Goal: Task Accomplishment & Management: Use online tool/utility

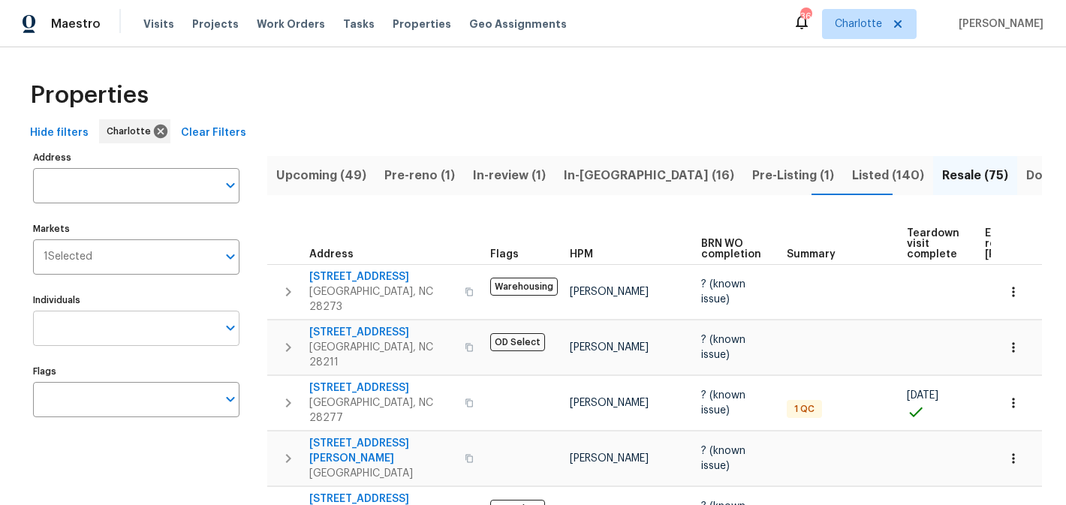
click at [134, 330] on input "Individuals" at bounding box center [125, 328] width 184 height 35
type input "matthew"
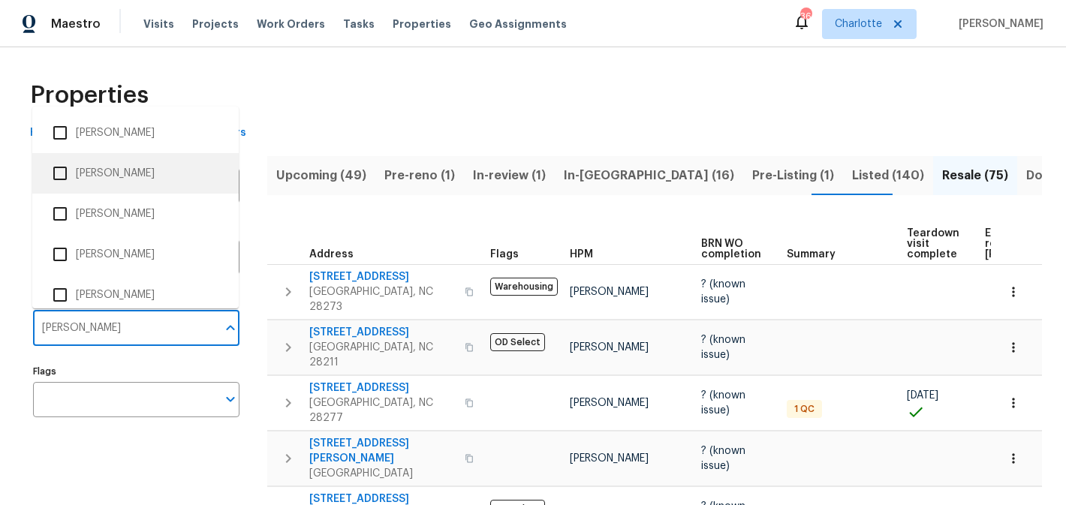
click at [156, 177] on li "[PERSON_NAME]" at bounding box center [135, 174] width 182 height 32
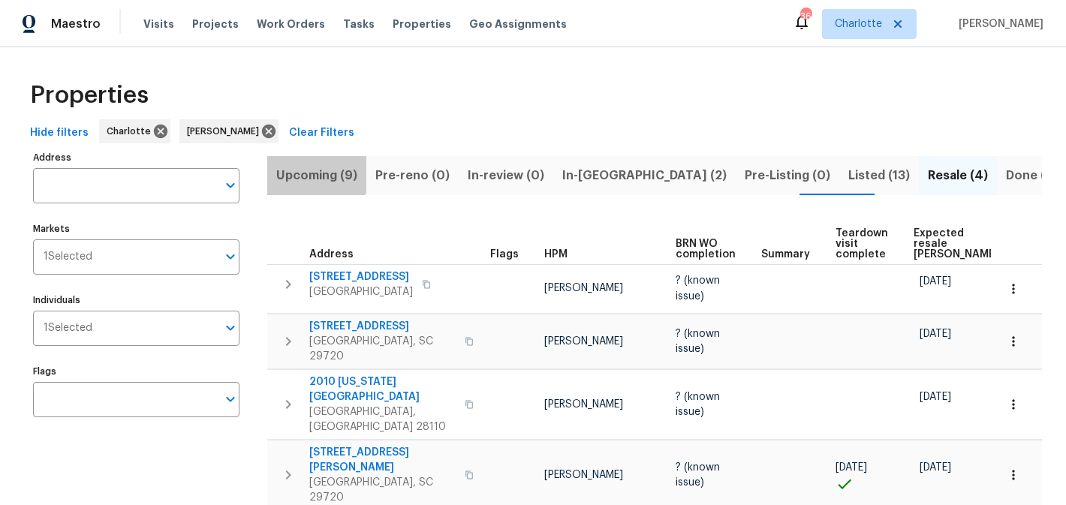
click at [313, 170] on span "Upcoming (9)" at bounding box center [316, 175] width 81 height 21
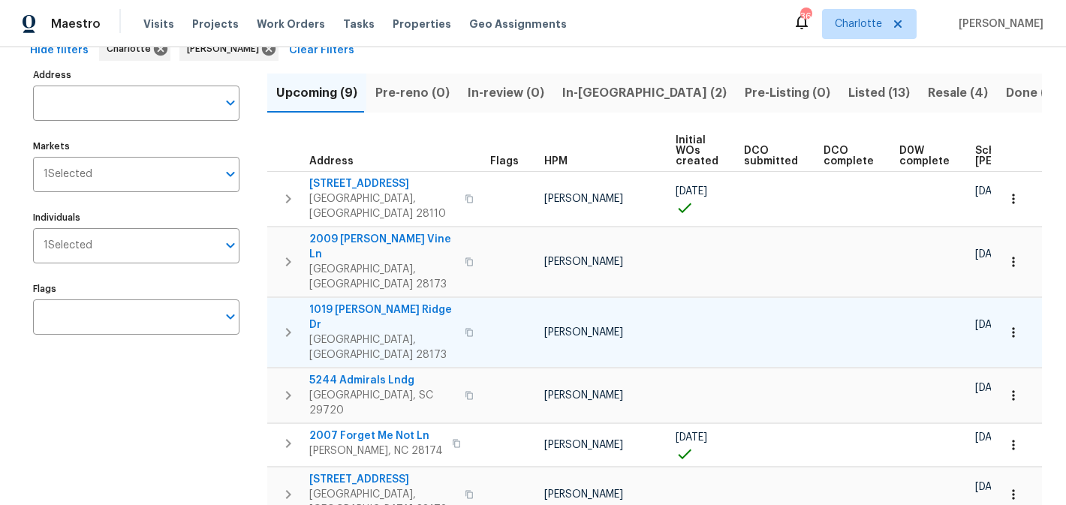
scroll to position [79, 0]
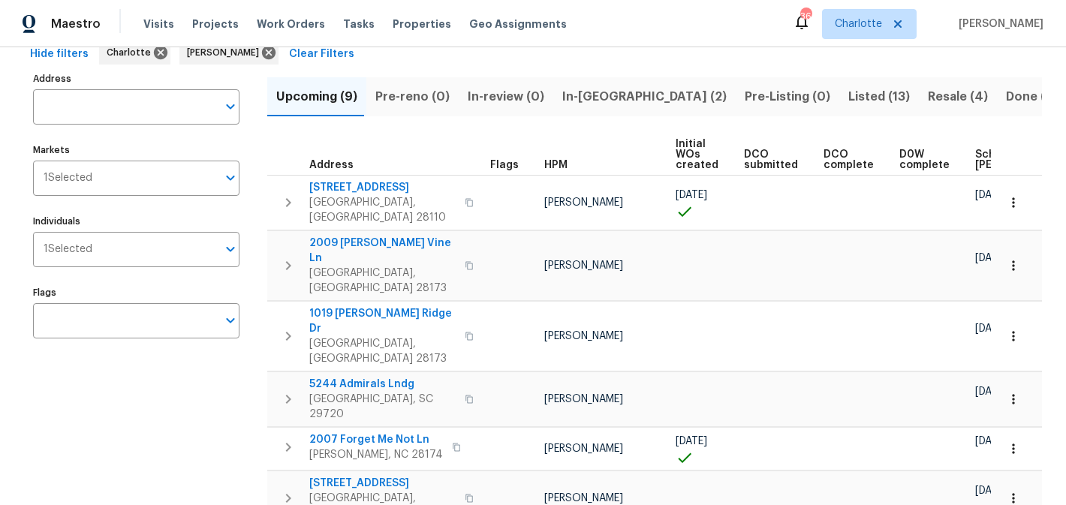
click at [586, 95] on span "In-reno (2)" at bounding box center [644, 96] width 164 height 21
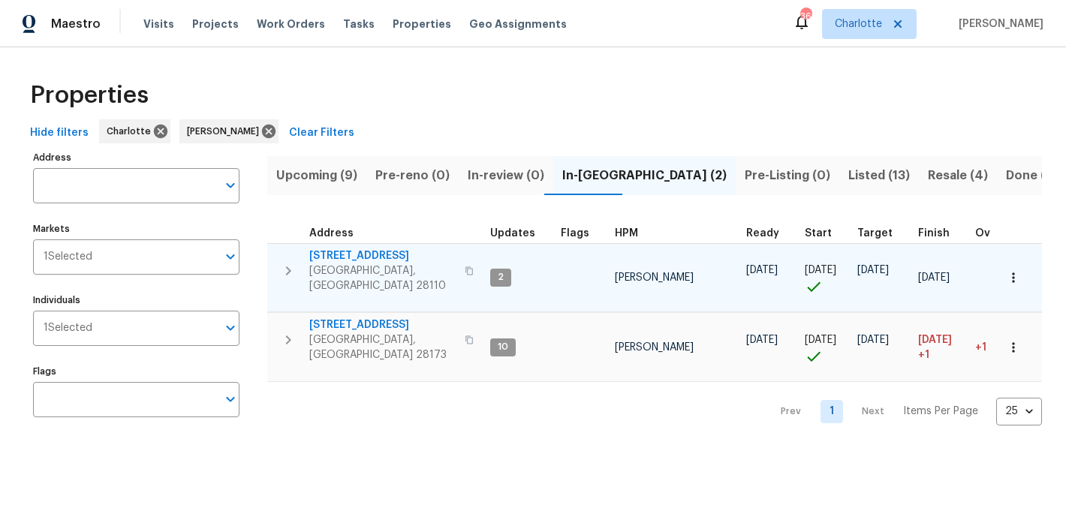
click at [351, 261] on span "2813 Faircroft Way" at bounding box center [382, 256] width 146 height 15
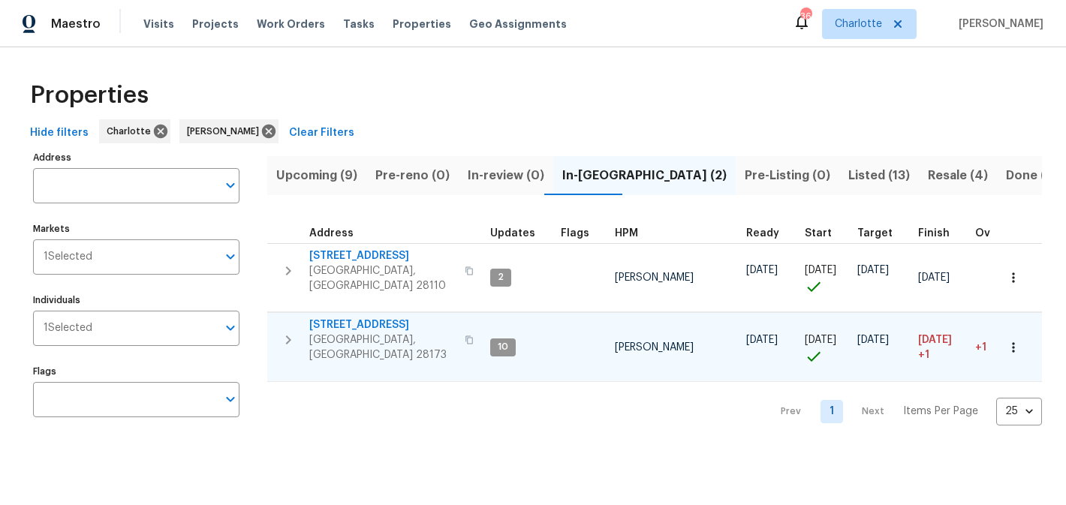
click at [353, 318] on span "431 Ranelagh Dr" at bounding box center [382, 325] width 146 height 15
click at [745, 176] on span "Pre-Listing (0)" at bounding box center [788, 175] width 86 height 21
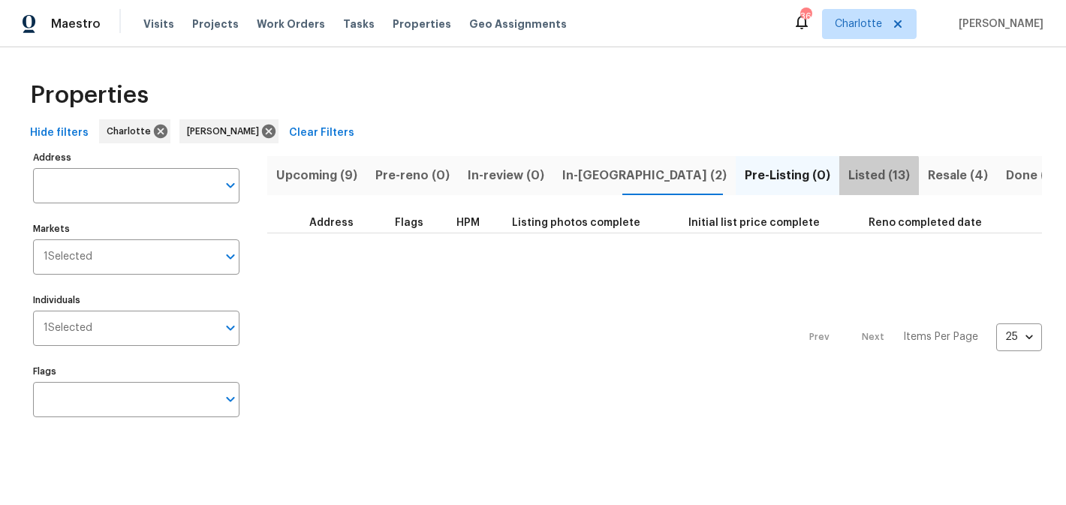
click at [848, 180] on span "Listed (13)" at bounding box center [879, 175] width 62 height 21
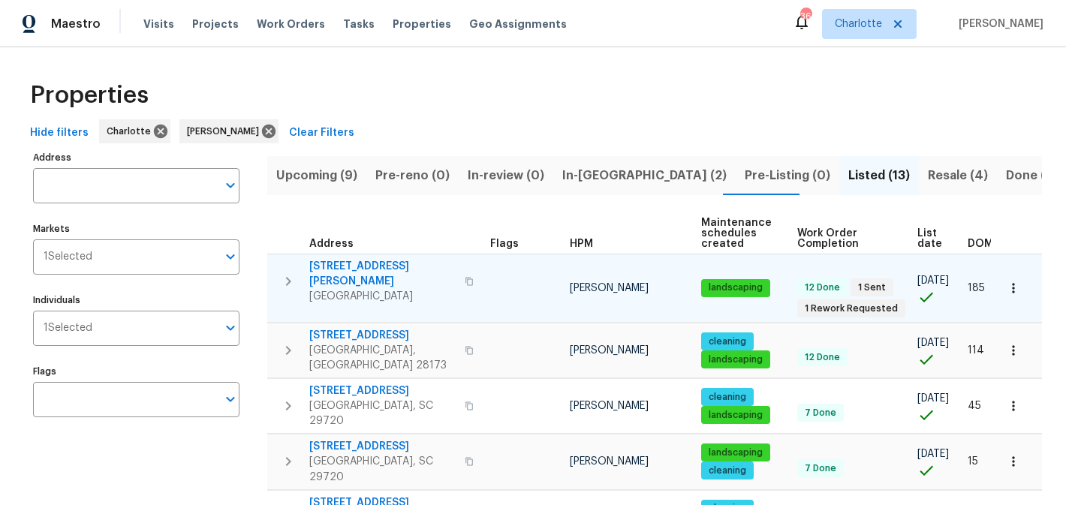
click at [346, 267] on span "5006 Brodie Ln" at bounding box center [382, 274] width 146 height 30
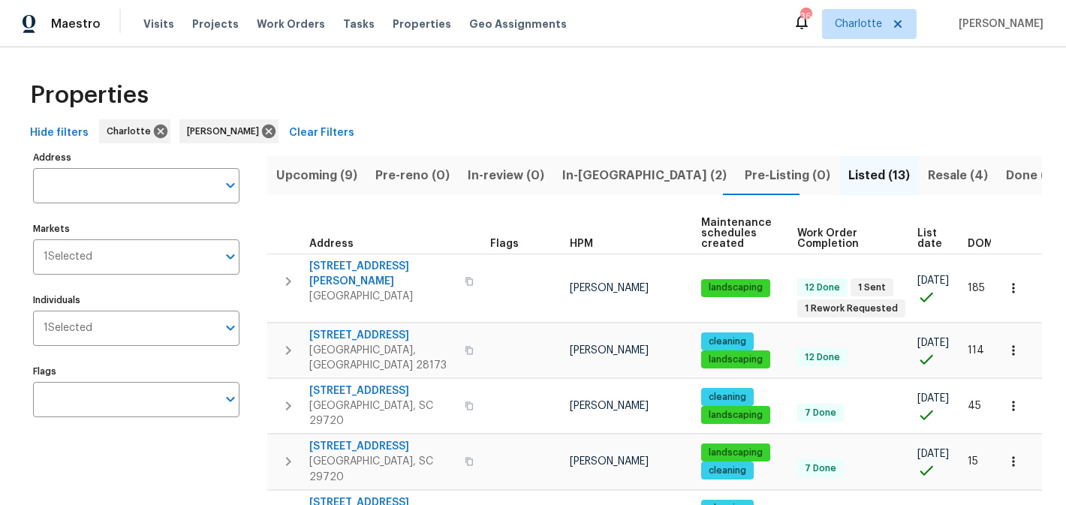
click at [928, 165] on span "Resale (4)" at bounding box center [958, 175] width 60 height 21
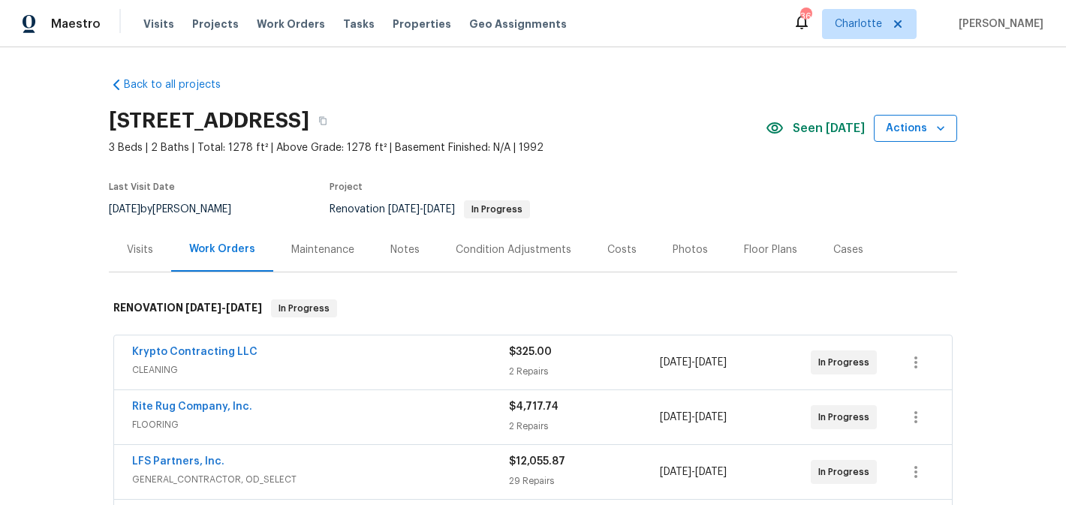
click at [945, 123] on icon "button" at bounding box center [940, 128] width 15 height 15
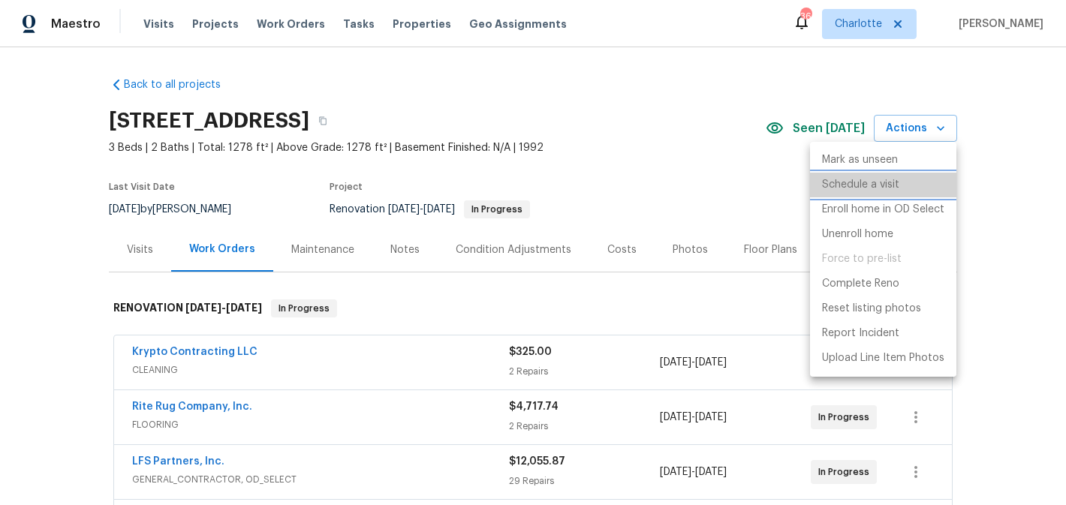
click at [858, 194] on li "Schedule a visit" at bounding box center [883, 185] width 146 height 25
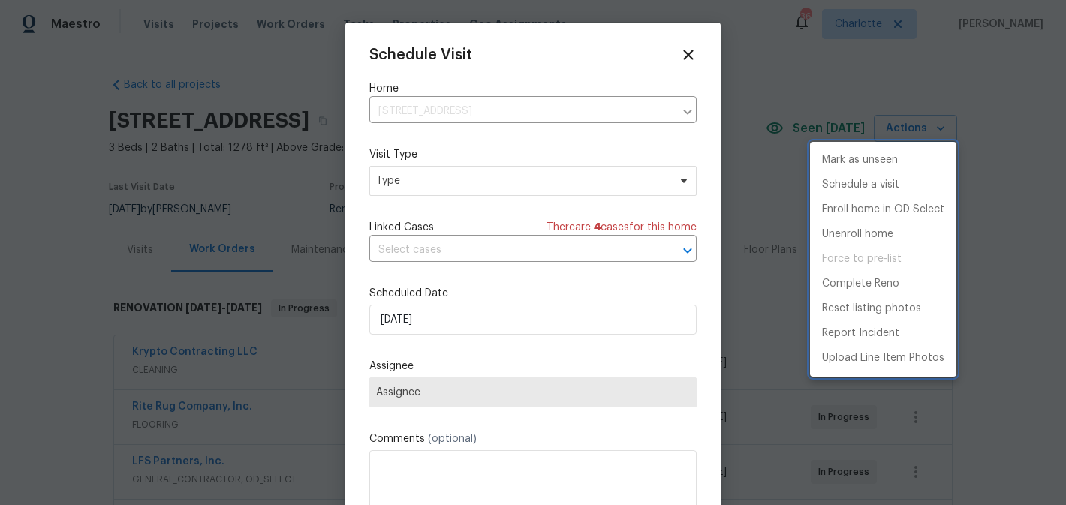
click at [465, 196] on div at bounding box center [533, 252] width 1066 height 505
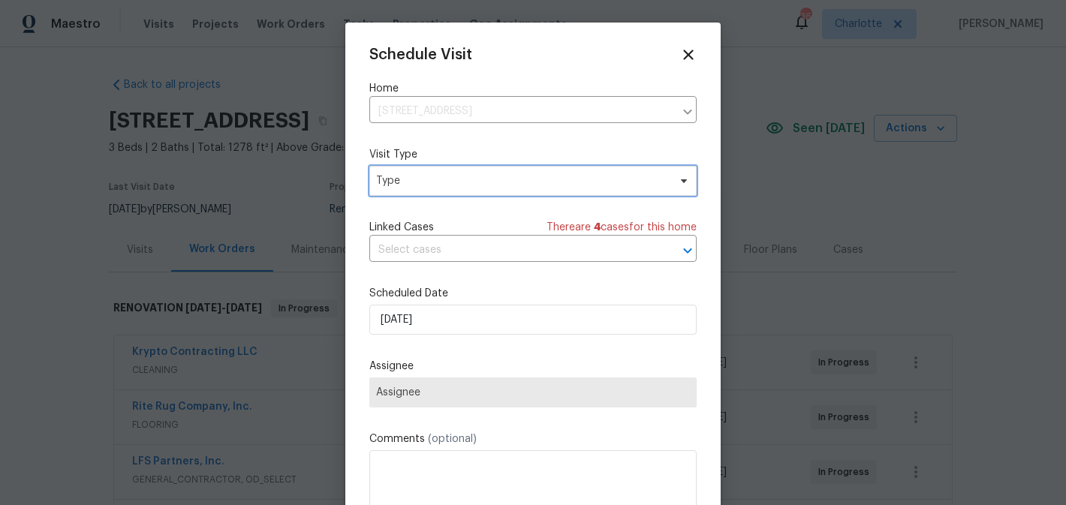
click at [478, 188] on span "Type" at bounding box center [522, 180] width 292 height 15
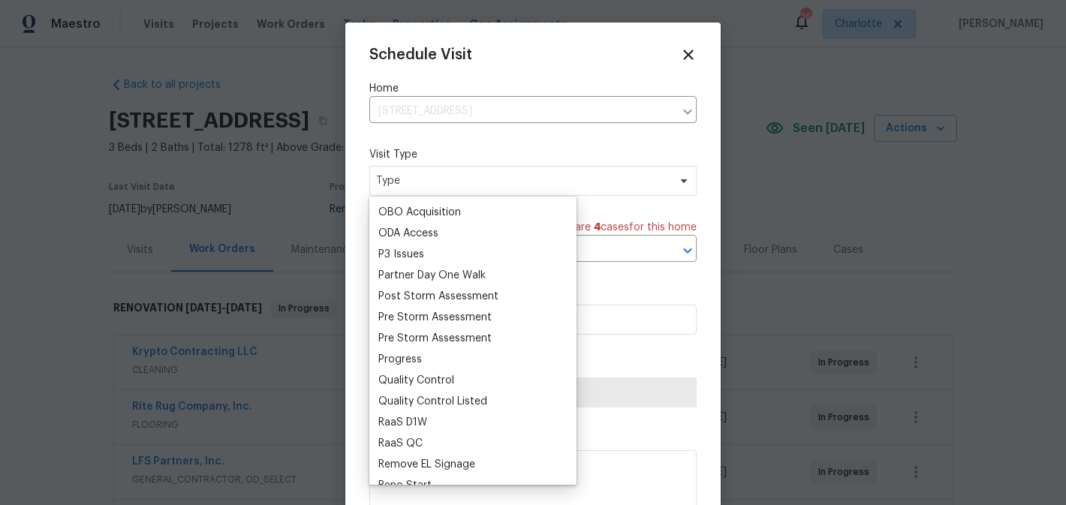
scroll to position [863, 0]
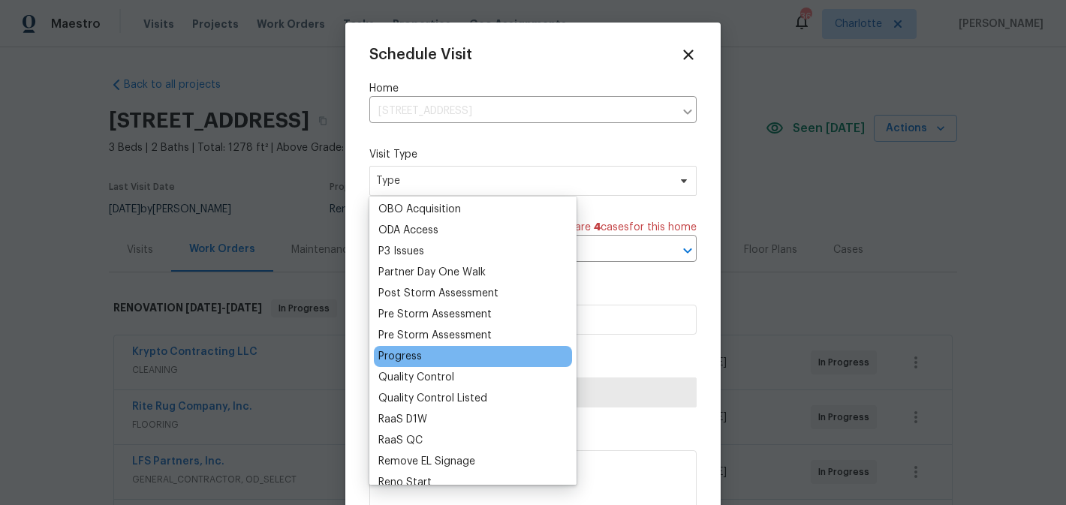
click at [414, 354] on div "Progress" at bounding box center [400, 356] width 44 height 15
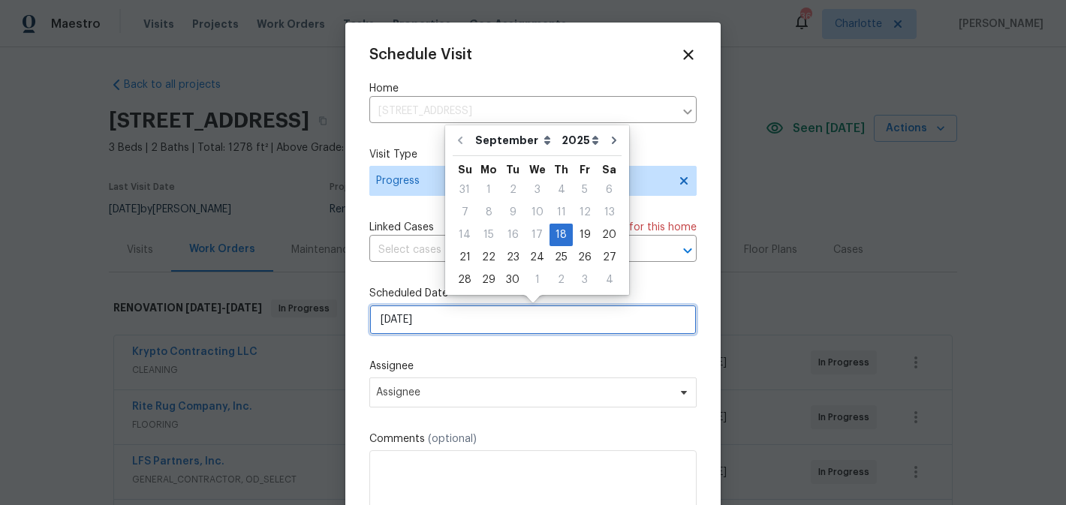
click at [472, 317] on input "[DATE]" at bounding box center [532, 320] width 327 height 30
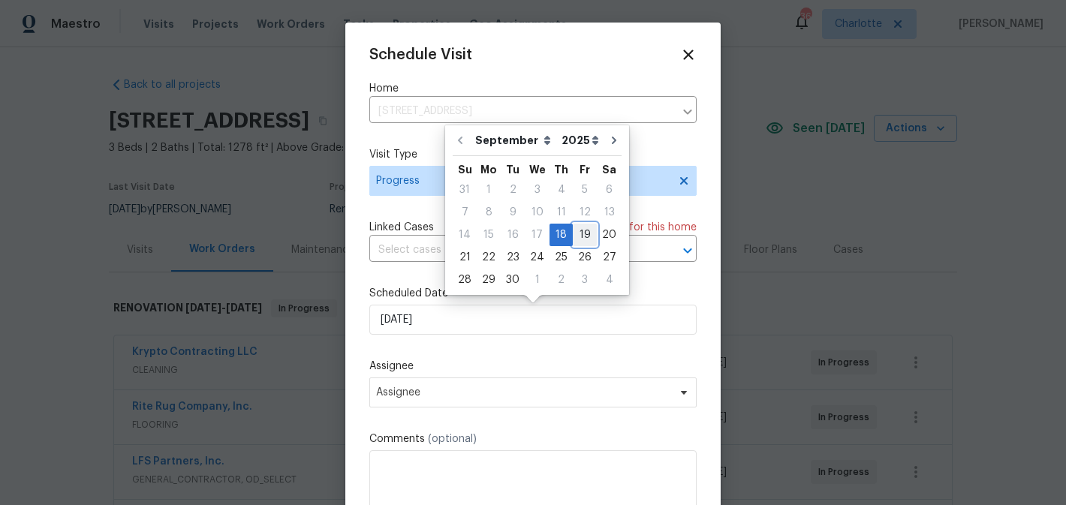
click at [575, 224] on div "19" at bounding box center [585, 234] width 24 height 21
type input "9/19/2025"
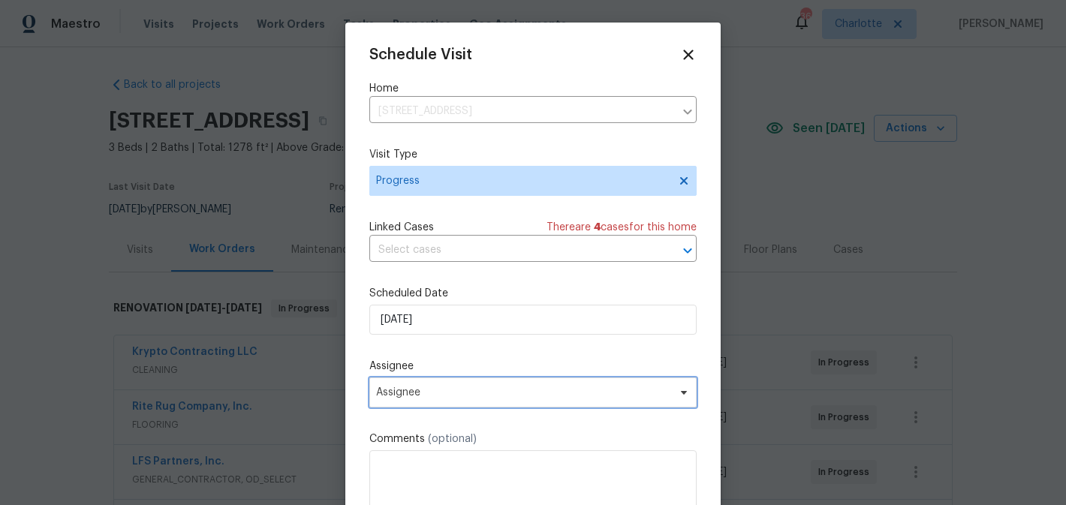
click at [529, 404] on span "Assignee" at bounding box center [532, 393] width 327 height 30
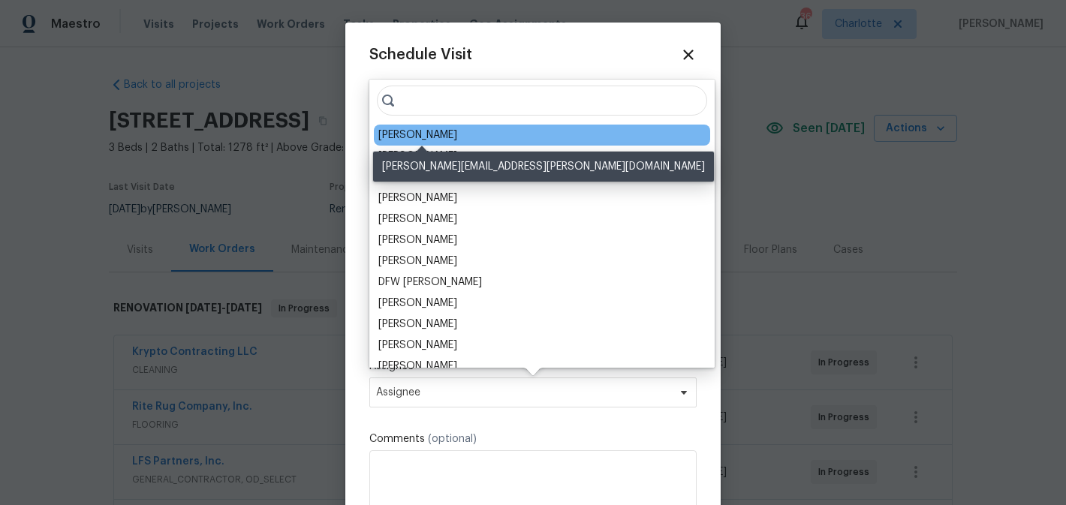
click at [439, 134] on div "[PERSON_NAME]" at bounding box center [417, 135] width 79 height 15
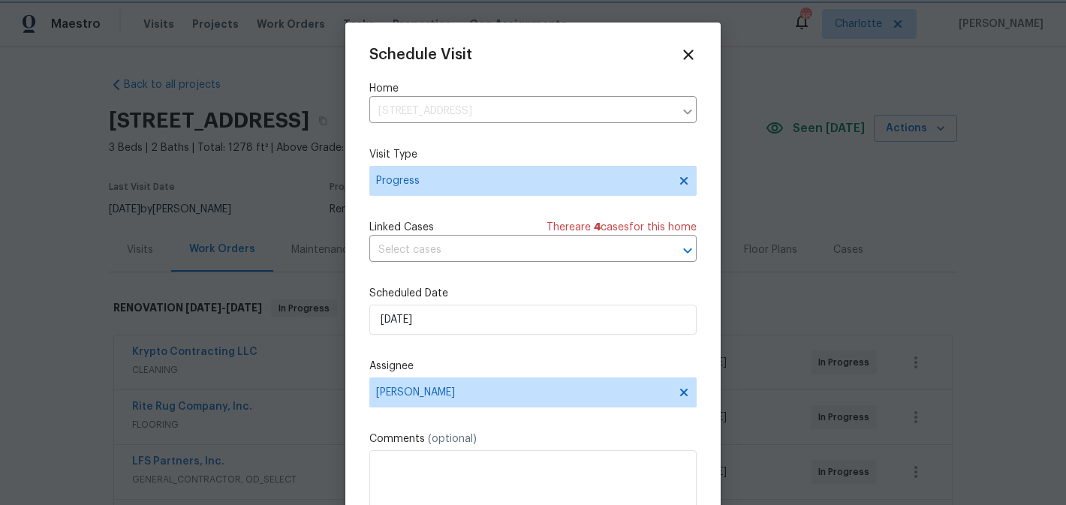
scroll to position [27, 0]
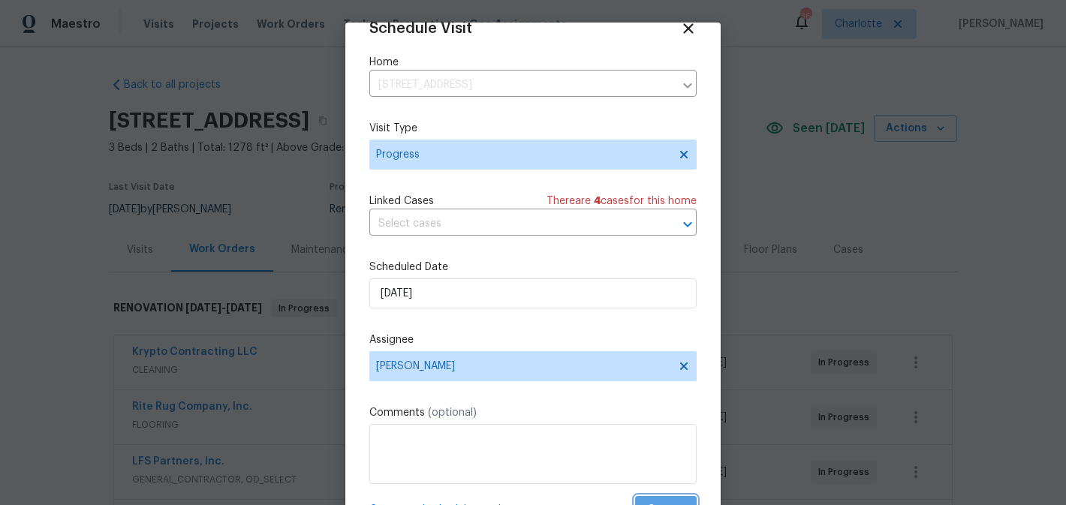
click at [666, 501] on span "Create" at bounding box center [666, 510] width 38 height 19
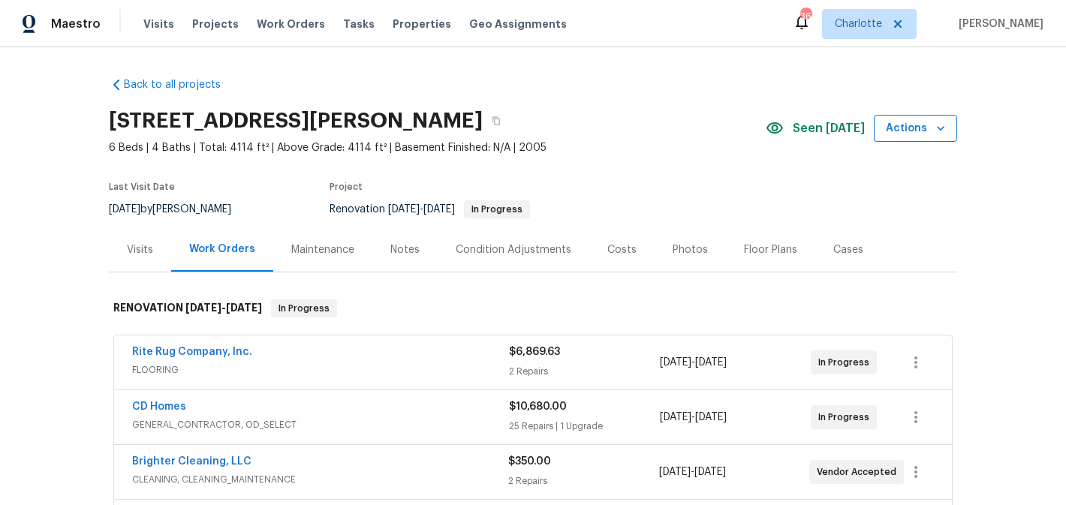
click at [919, 135] on span "Actions" at bounding box center [915, 128] width 59 height 19
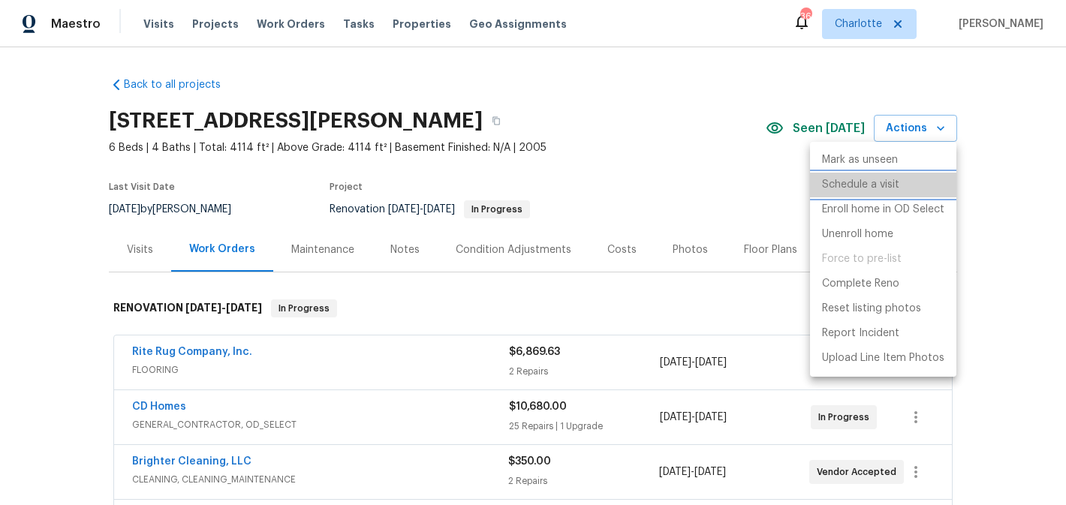
click at [870, 186] on p "Schedule a visit" at bounding box center [860, 185] width 77 height 16
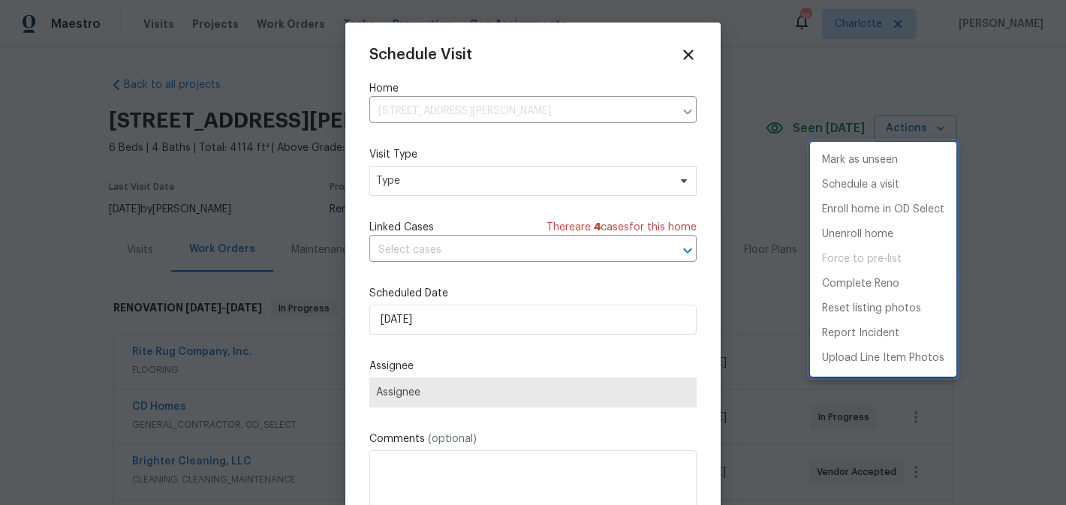
click at [477, 186] on div at bounding box center [533, 252] width 1066 height 505
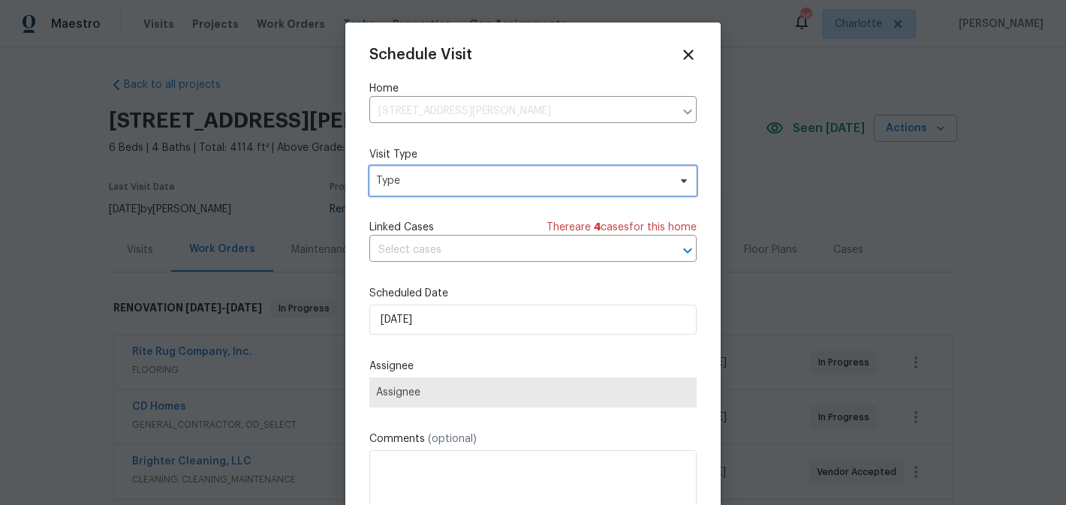
click at [477, 186] on span "Type" at bounding box center [522, 180] width 292 height 15
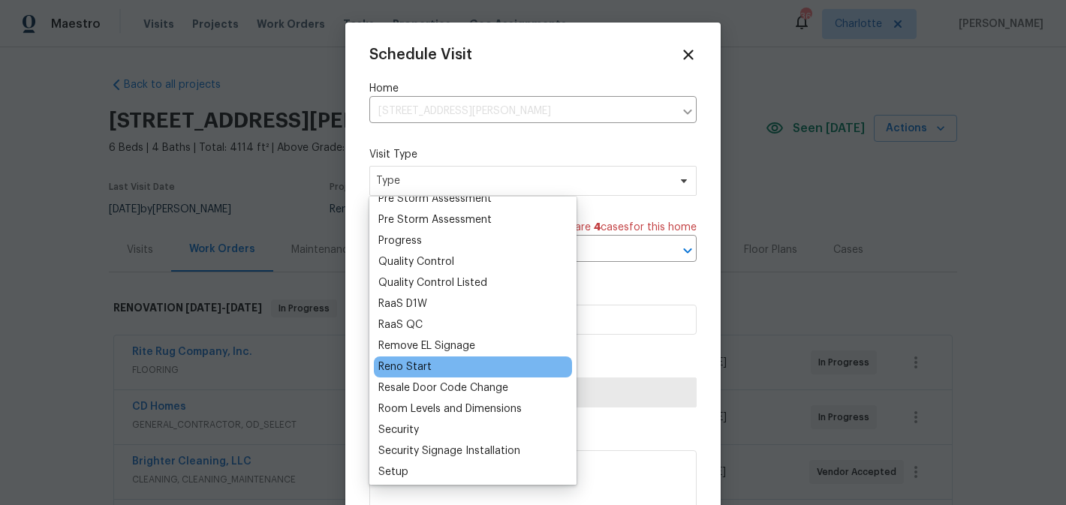
scroll to position [977, 0]
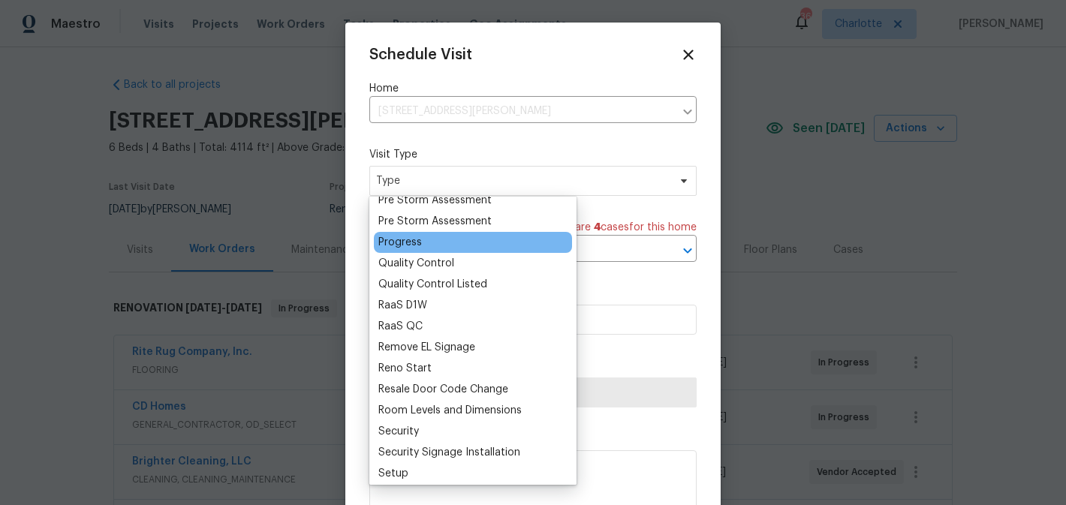
click at [424, 243] on div "Progress" at bounding box center [473, 242] width 198 height 21
click at [411, 243] on div "Progress" at bounding box center [400, 242] width 44 height 15
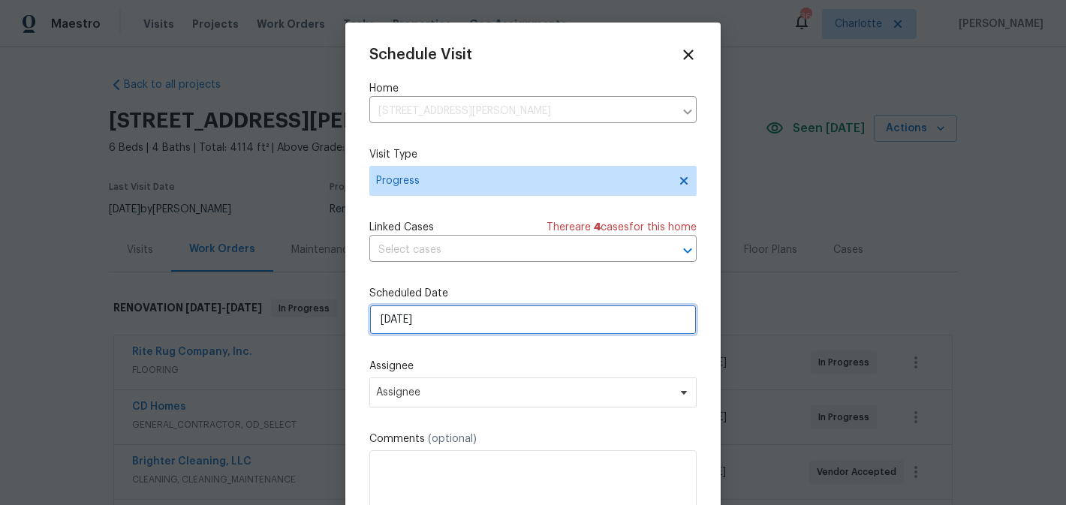
click at [473, 324] on input "[DATE]" at bounding box center [532, 320] width 327 height 30
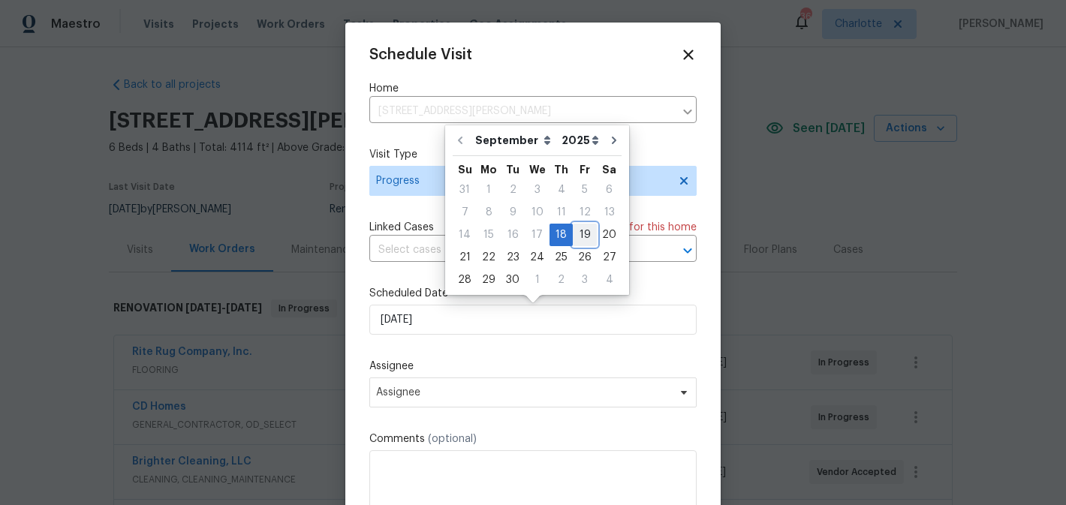
click at [574, 236] on div "19" at bounding box center [585, 234] width 24 height 21
type input "9/19/2025"
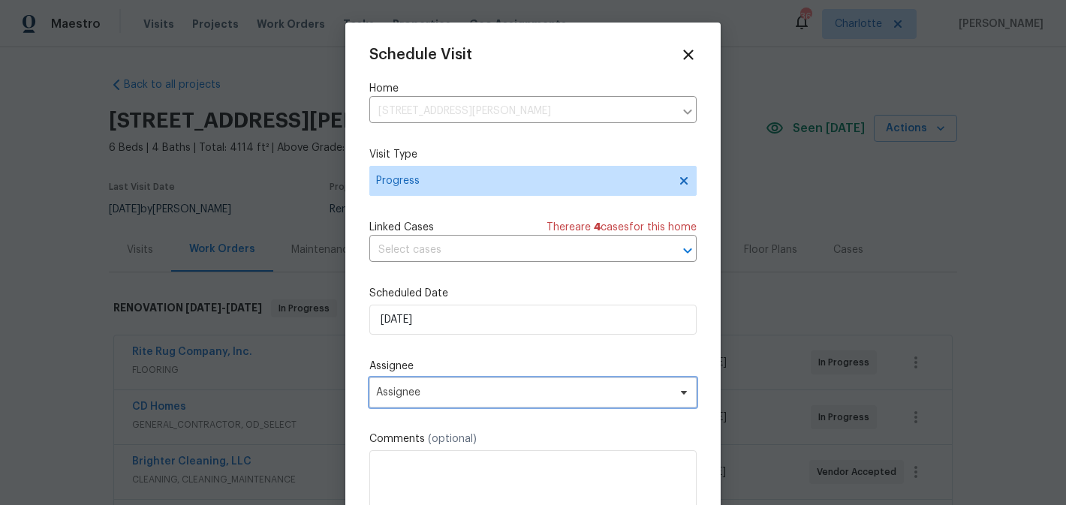
click at [494, 380] on span "Assignee" at bounding box center [532, 393] width 327 height 30
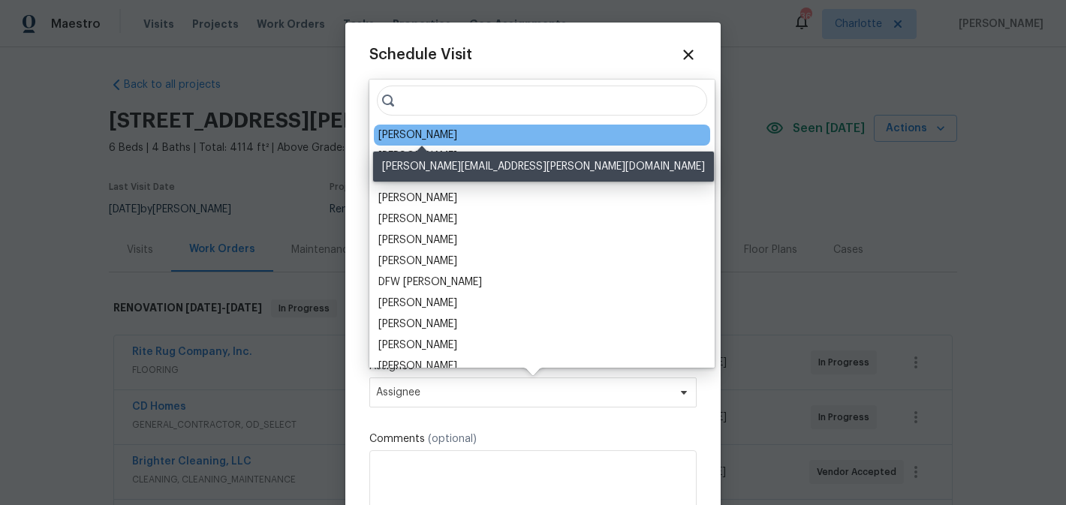
click at [441, 142] on div "[PERSON_NAME]" at bounding box center [417, 135] width 79 height 15
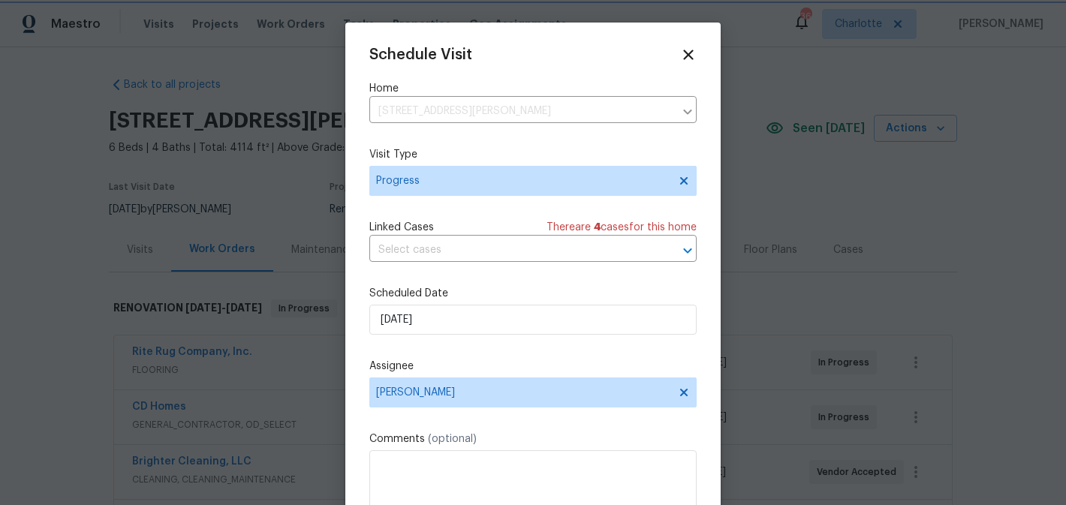
scroll to position [27, 0]
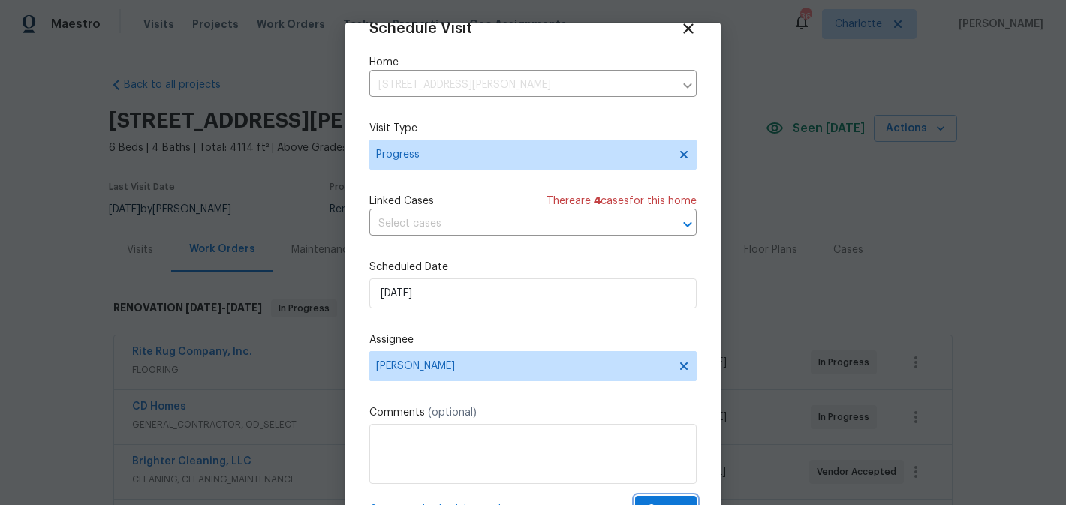
click at [664, 497] on button "Create" at bounding box center [666, 510] width 62 height 28
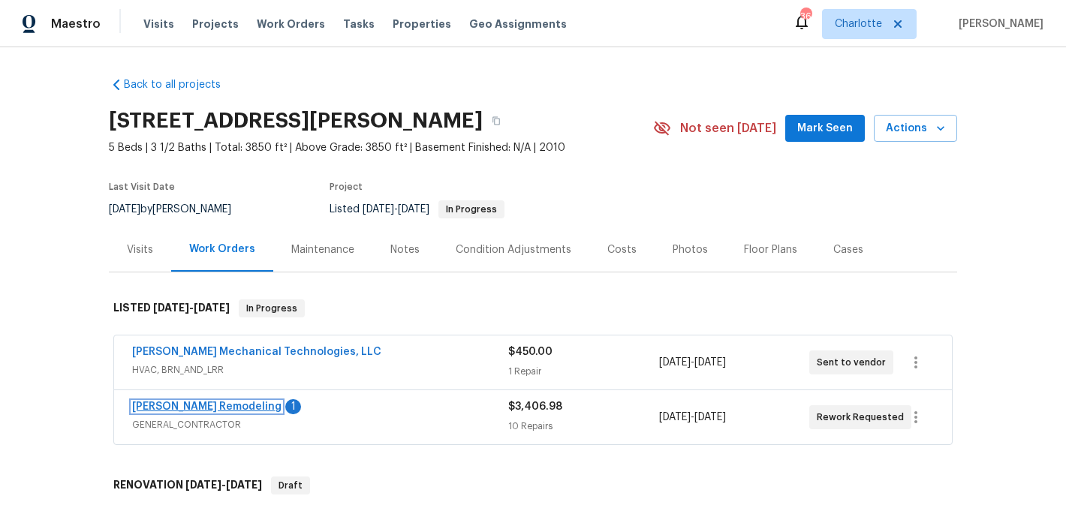
click at [173, 404] on link "Pino Remodeling" at bounding box center [206, 407] width 149 height 11
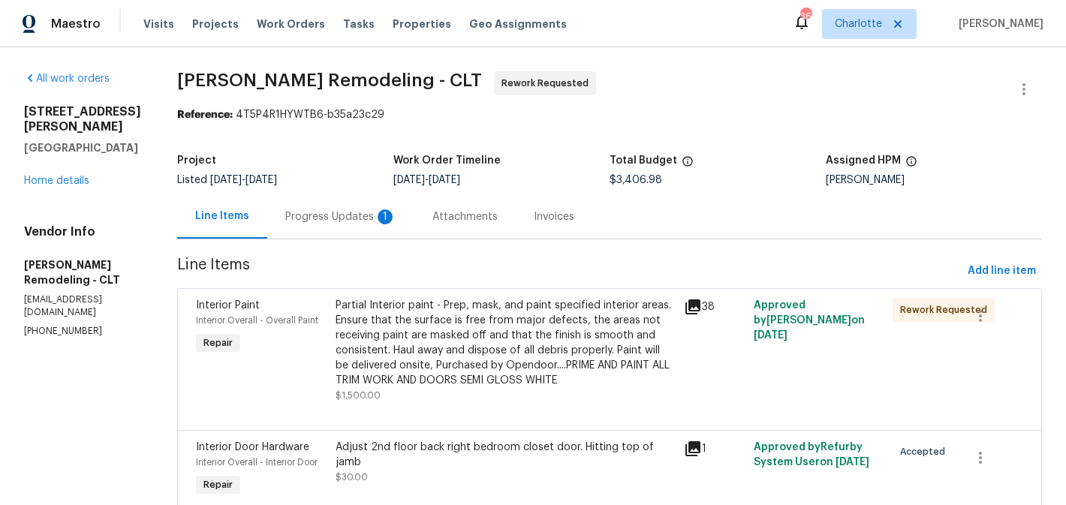
click at [352, 219] on div "Progress Updates 1" at bounding box center [340, 216] width 111 height 15
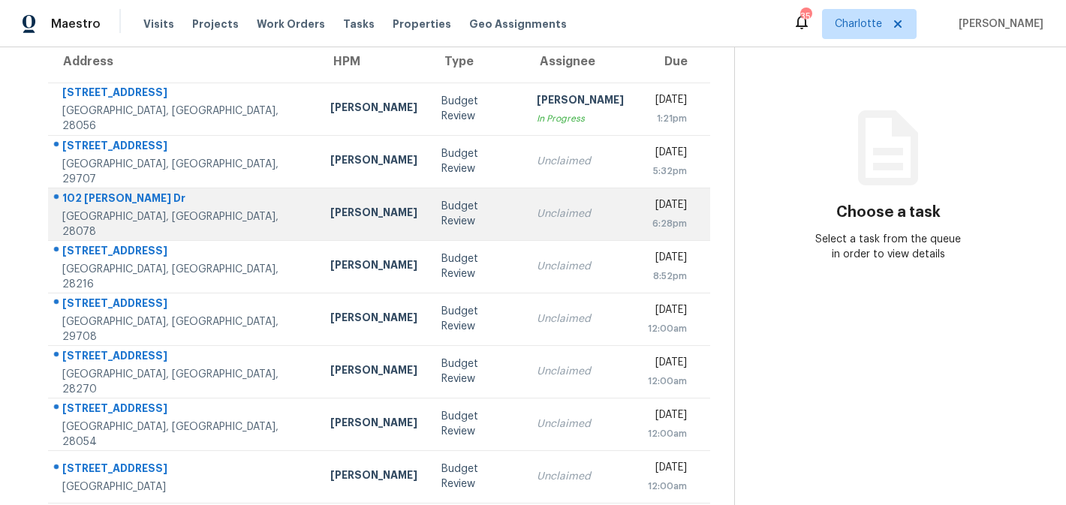
scroll to position [143, 0]
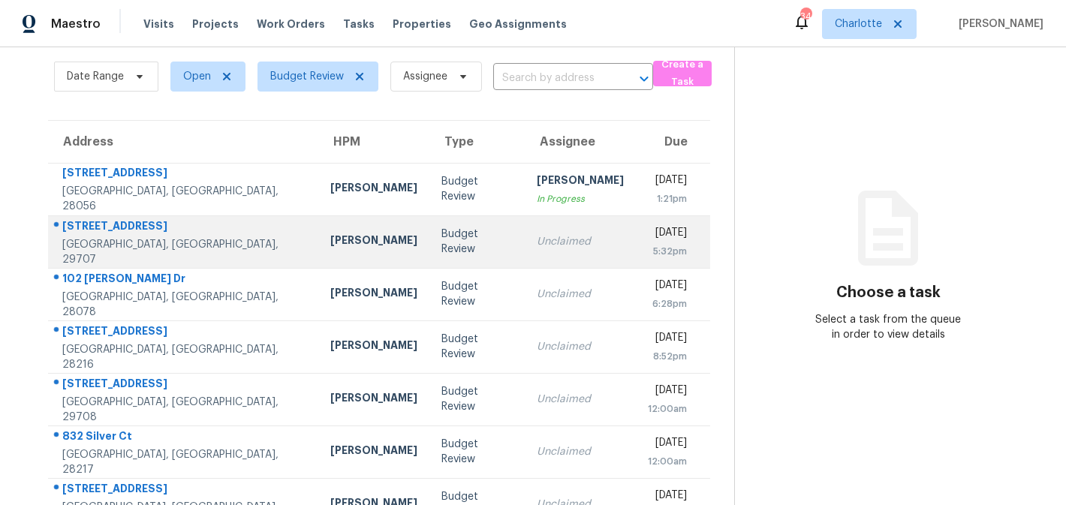
scroll to position [55, 0]
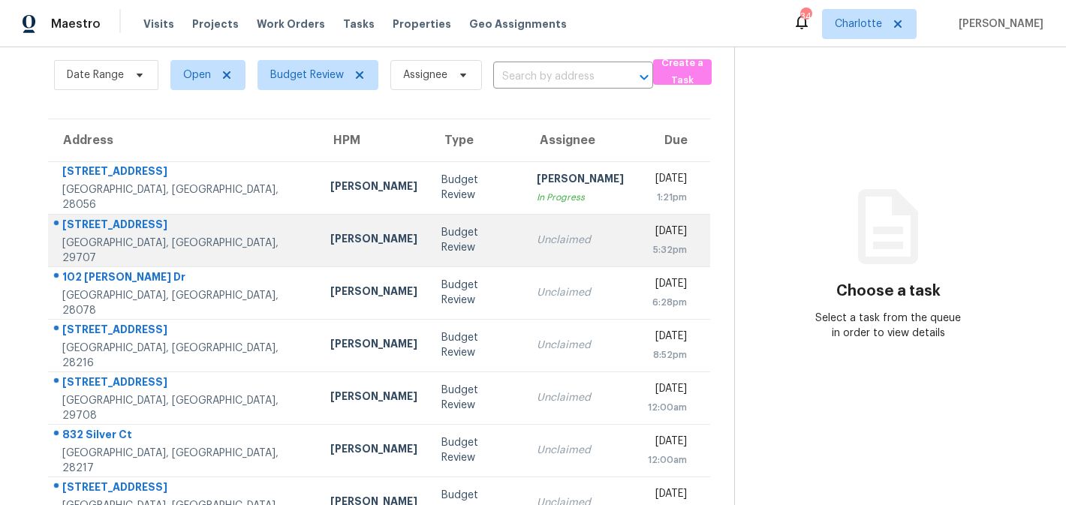
click at [455, 309] on td "Budget Review" at bounding box center [476, 293] width 95 height 53
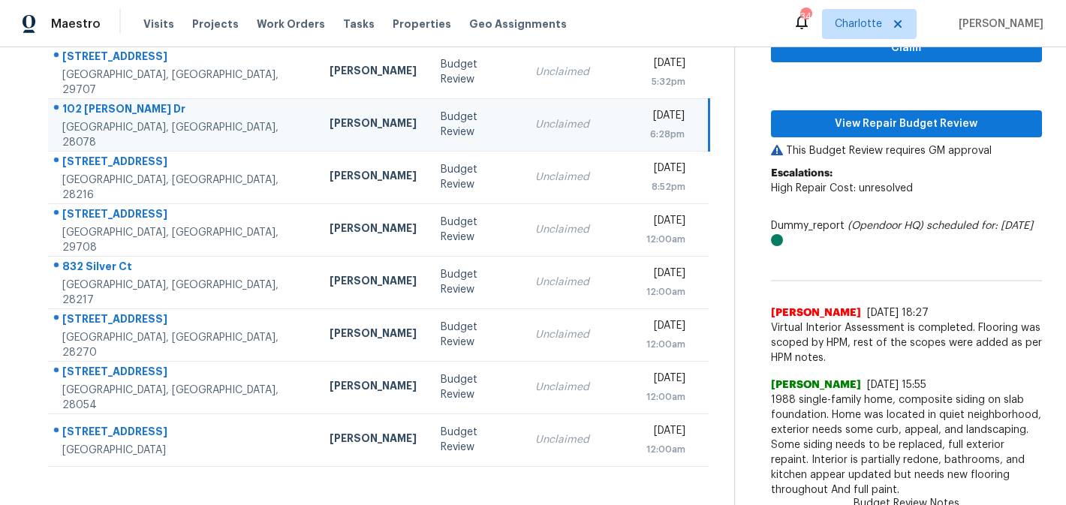
scroll to position [6, 0]
